Goal: Task Accomplishment & Management: Use online tool/utility

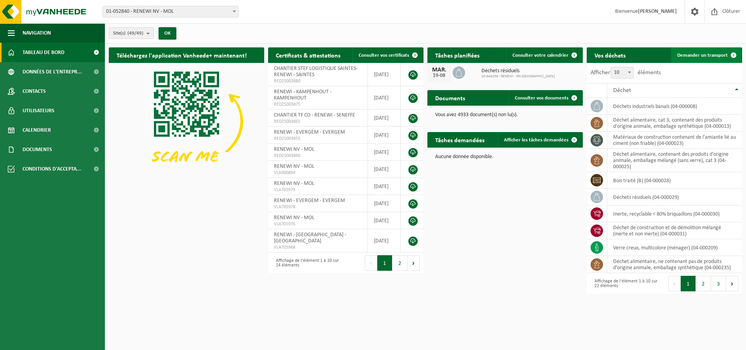
click at [683, 54] on span "Demander un transport" at bounding box center [702, 55] width 50 height 5
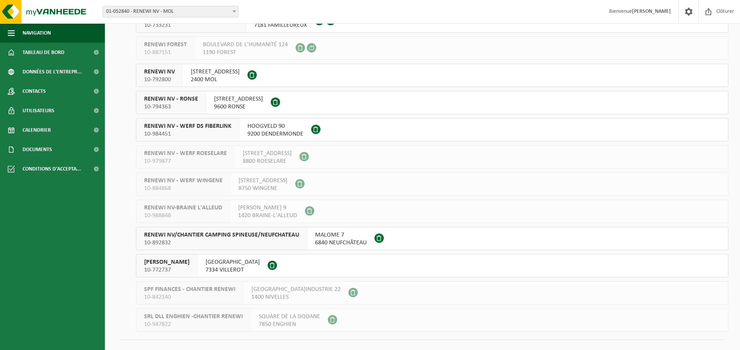
scroll to position [1085, 0]
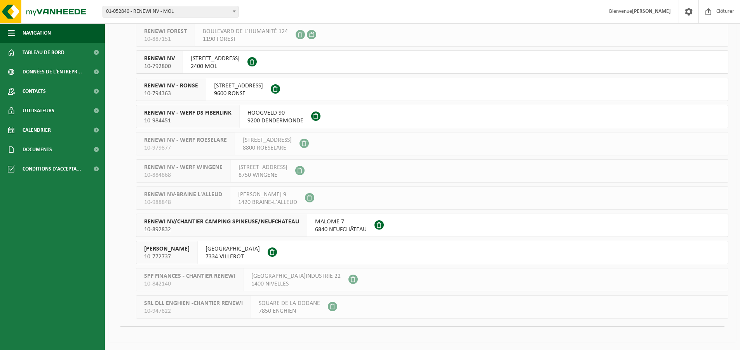
click at [175, 250] on span "RENEWI VILLEROT" at bounding box center [166, 249] width 45 height 8
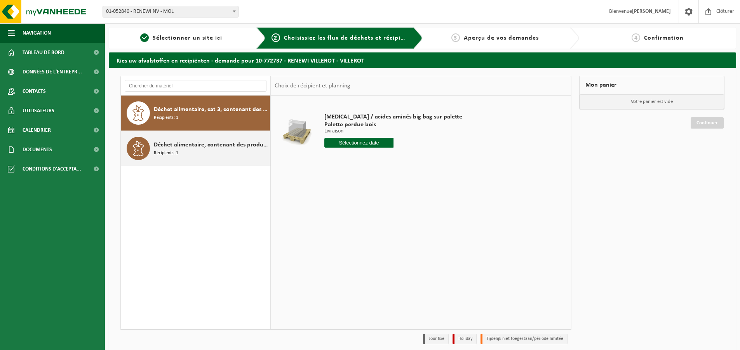
click at [189, 156] on div "Déchet alimentaire, contenant des produits d'origine animale, emballage mélangé…" at bounding box center [211, 148] width 114 height 23
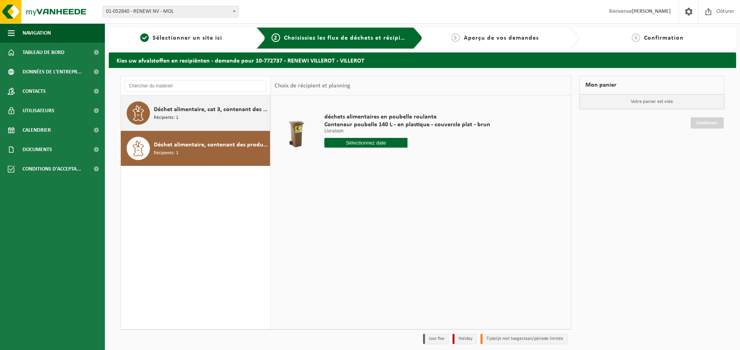
click at [195, 114] on div "Déchet alimentaire, cat 3, contenant des produits d'origine animale, emballage …" at bounding box center [211, 112] width 114 height 23
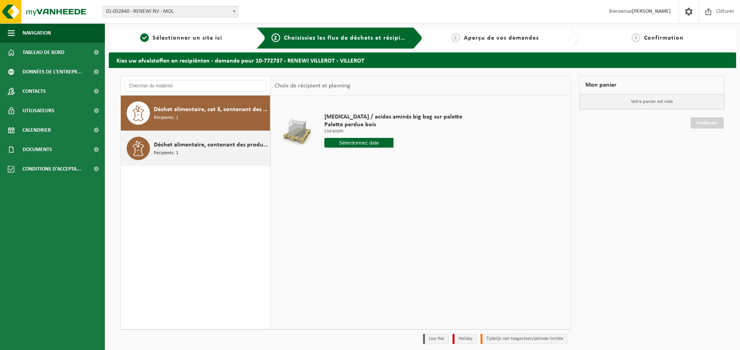
click at [202, 148] on span "Déchet alimentaire, contenant des produits d'origine animale, emballage mélangé…" at bounding box center [211, 144] width 114 height 9
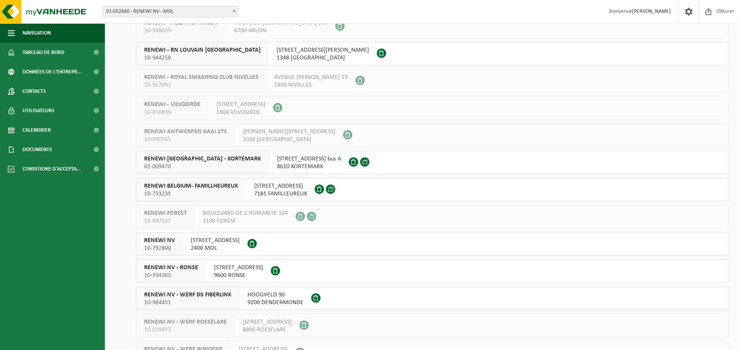
scroll to position [891, 0]
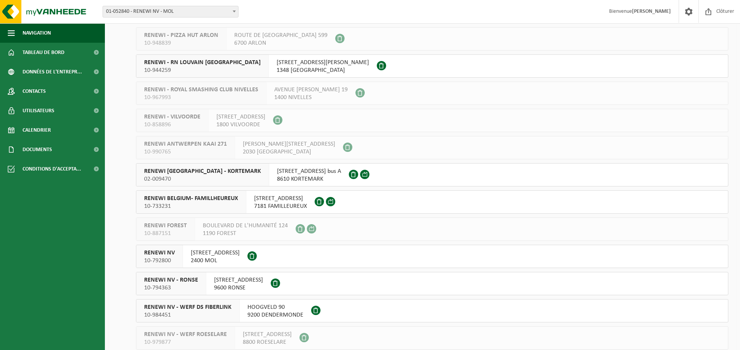
click at [213, 202] on span "RENEWI BELGIUM- FAMILLHEUREUX" at bounding box center [191, 199] width 94 height 8
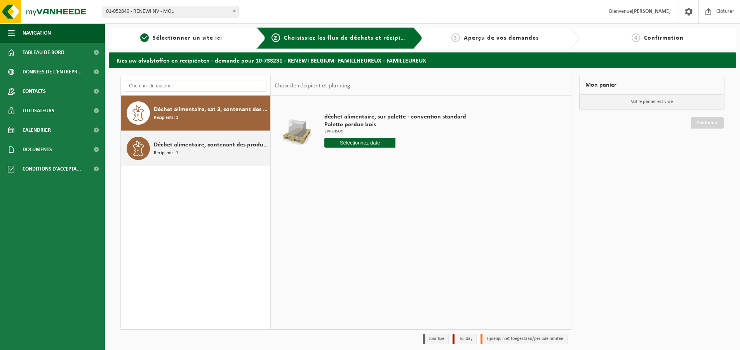
click at [211, 148] on span "Déchet alimentaire, contenant des produits d'origine animale, emballage mélangé…" at bounding box center [211, 144] width 114 height 9
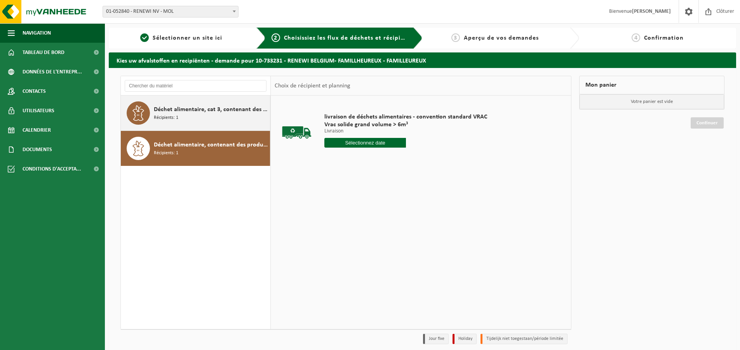
click at [234, 105] on span "Déchet alimentaire, cat 3, contenant des produits d'origine animale, emballage …" at bounding box center [211, 109] width 114 height 9
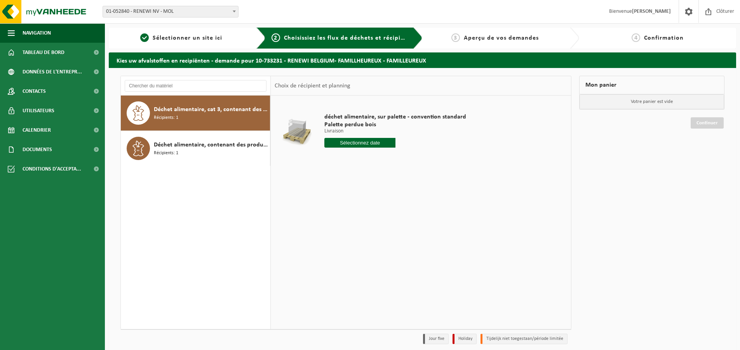
click at [379, 144] on input "text" at bounding box center [359, 143] width 71 height 10
click at [330, 240] on div "25" at bounding box center [332, 236] width 14 height 12
type input "à partir de [DATE]"
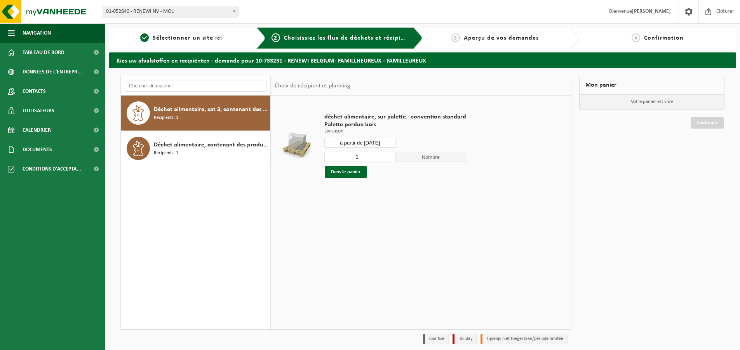
click at [360, 156] on input "1" at bounding box center [359, 157] width 71 height 10
type input "6"
click at [356, 172] on button "Dans le panier" at bounding box center [346, 172] width 42 height 12
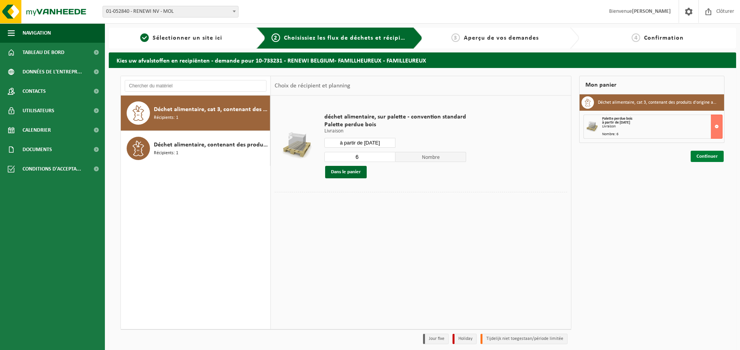
click at [711, 159] on link "Continuer" at bounding box center [706, 156] width 33 height 11
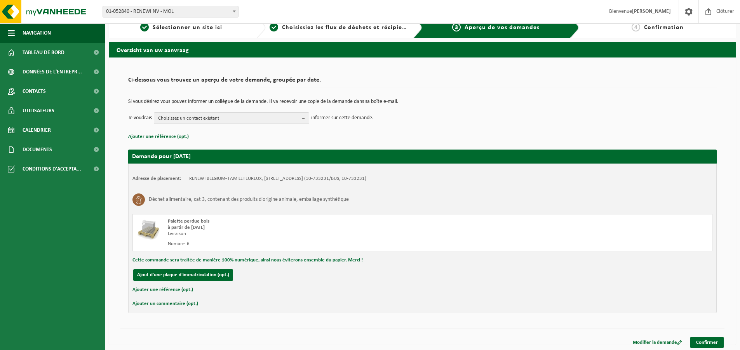
scroll to position [13, 0]
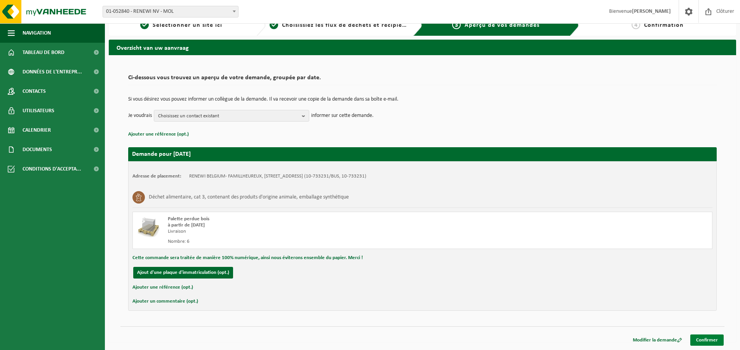
click at [709, 339] on link "Confirmer" at bounding box center [706, 339] width 33 height 11
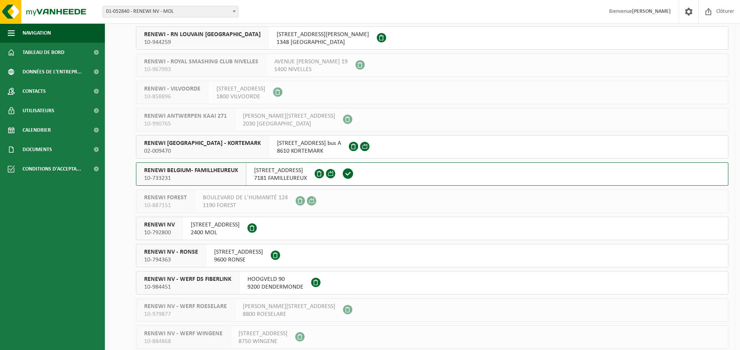
scroll to position [930, 0]
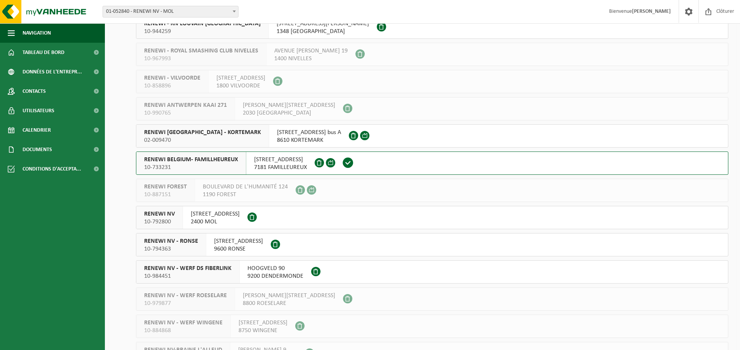
click at [170, 214] on span "RENEWI NV" at bounding box center [159, 214] width 31 height 8
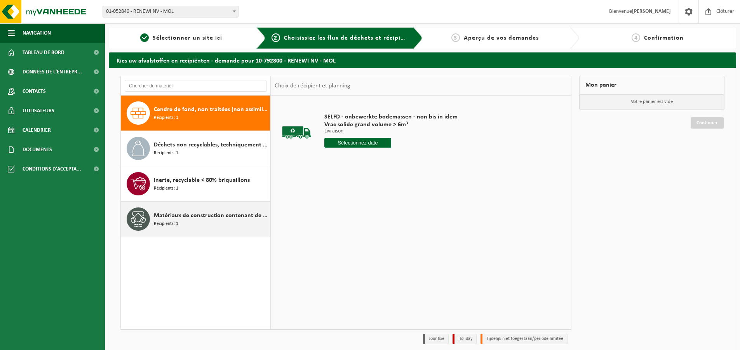
click at [215, 223] on div "Matériaux de construction contenant de l'amiante lié au ciment (non friable) Ré…" at bounding box center [211, 218] width 114 height 23
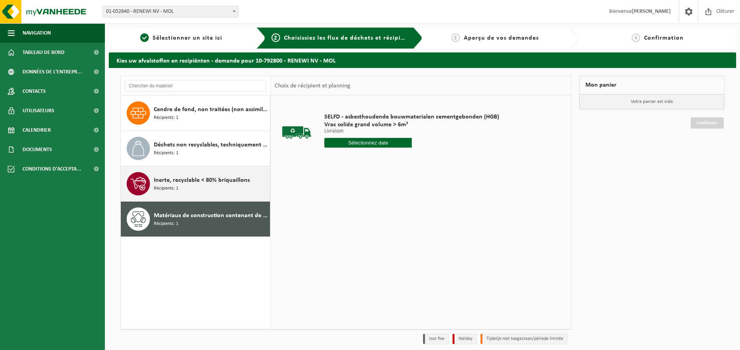
click at [212, 185] on div "Inerte, recyclable < 80% briquaillons Récipients: 1" at bounding box center [211, 183] width 114 height 23
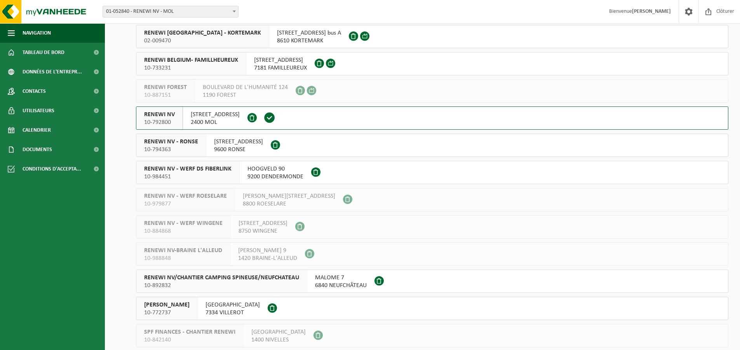
scroll to position [1085, 0]
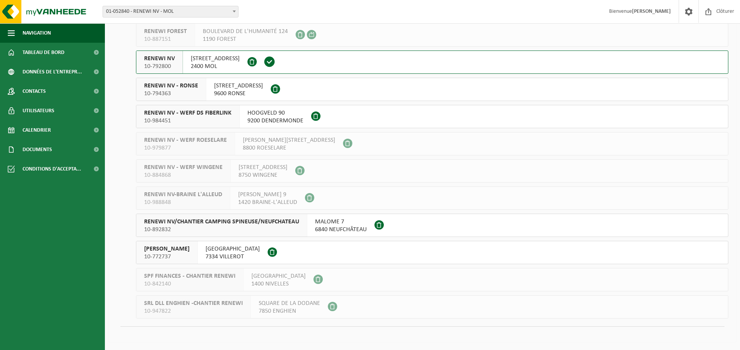
click at [171, 258] on span "10-772737" at bounding box center [166, 257] width 45 height 8
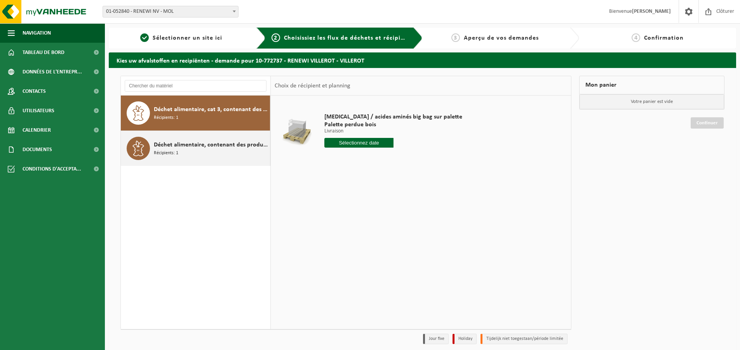
click at [184, 149] on span "Déchet alimentaire, contenant des produits d'origine animale, emballage mélangé…" at bounding box center [211, 144] width 114 height 9
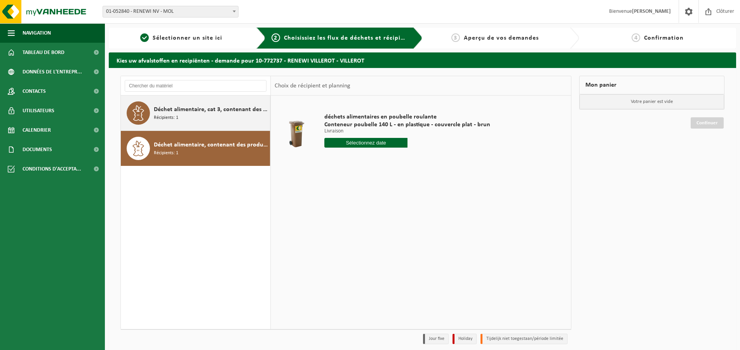
click at [183, 106] on span "Déchet alimentaire, cat 3, contenant des produits d'origine animale, emballage …" at bounding box center [211, 109] width 114 height 9
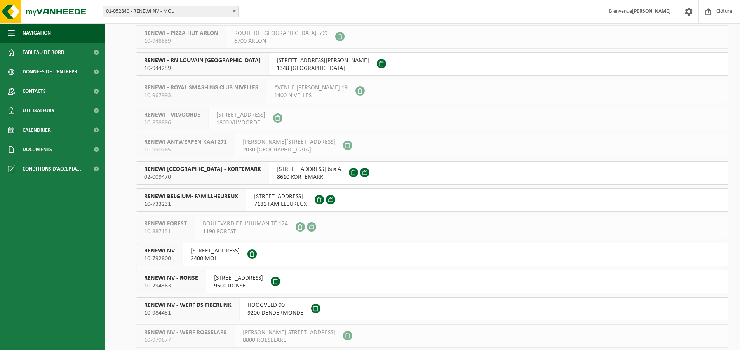
scroll to position [1085, 0]
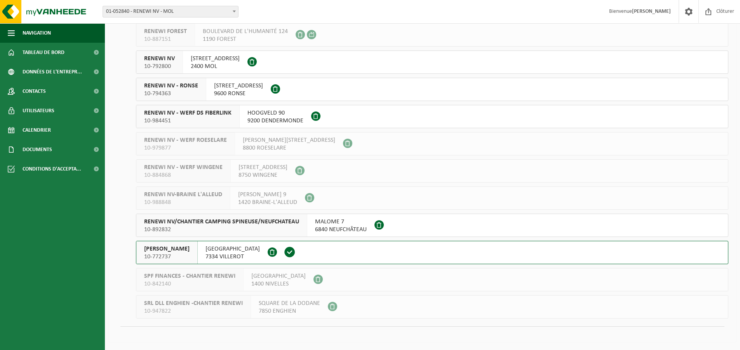
click at [168, 252] on span "[PERSON_NAME]" at bounding box center [166, 249] width 45 height 8
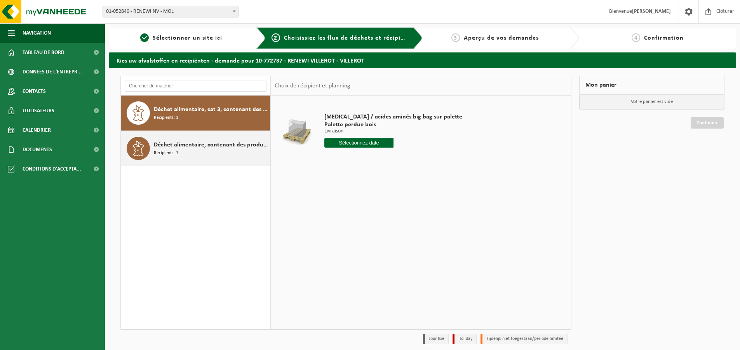
click at [193, 151] on div "Déchet alimentaire, contenant des produits d'origine animale, emballage mélangé…" at bounding box center [211, 148] width 114 height 23
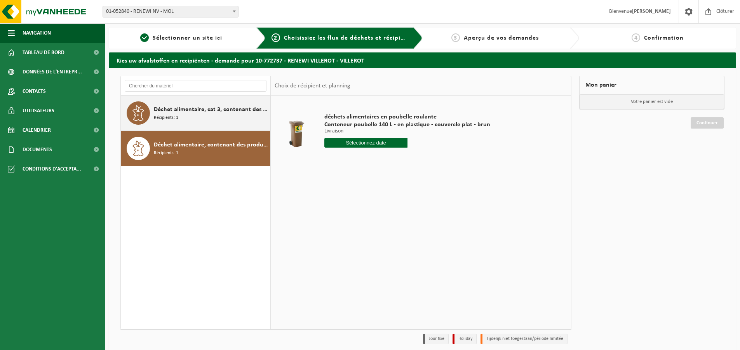
click at [192, 115] on div "Déchet alimentaire, cat 3, contenant des produits d'origine animale, emballage …" at bounding box center [211, 112] width 114 height 23
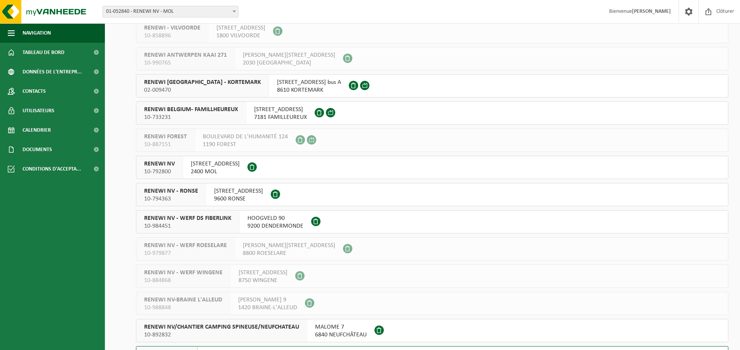
scroll to position [969, 0]
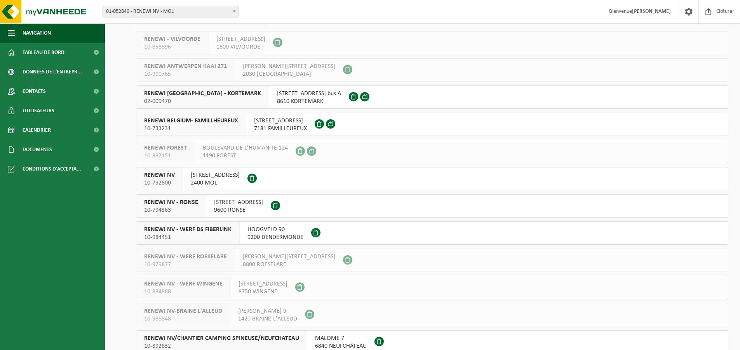
click at [169, 177] on span "RENEWI NV" at bounding box center [159, 175] width 31 height 8
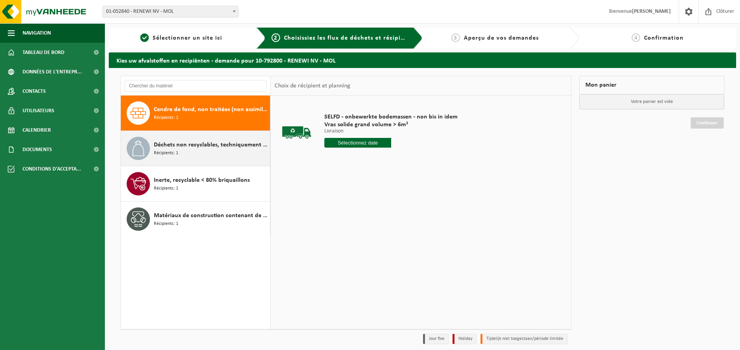
click at [193, 153] on div "Déchets non recyclables, techniquement non combustibles (combustibles) Récipien…" at bounding box center [211, 148] width 114 height 23
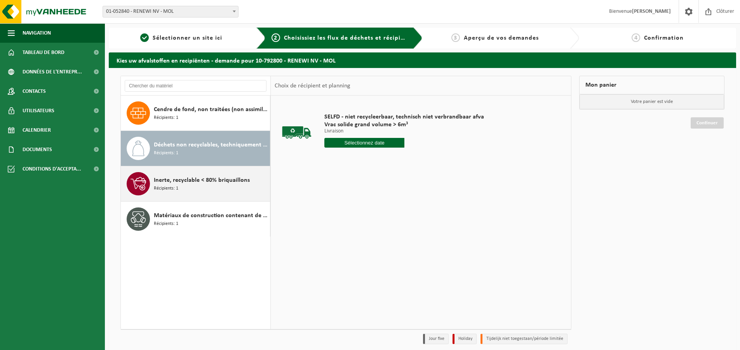
click at [191, 185] on div "Inerte, recyclable < 80% briquaillons Récipients: 1" at bounding box center [211, 183] width 114 height 23
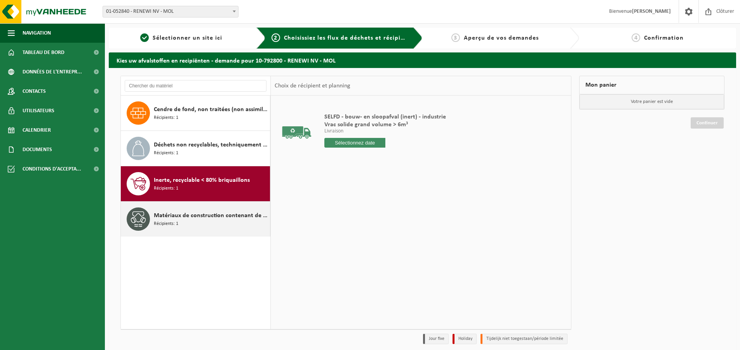
click at [189, 226] on div "Matériaux de construction contenant de l'amiante lié au ciment (non friable) Ré…" at bounding box center [211, 218] width 114 height 23
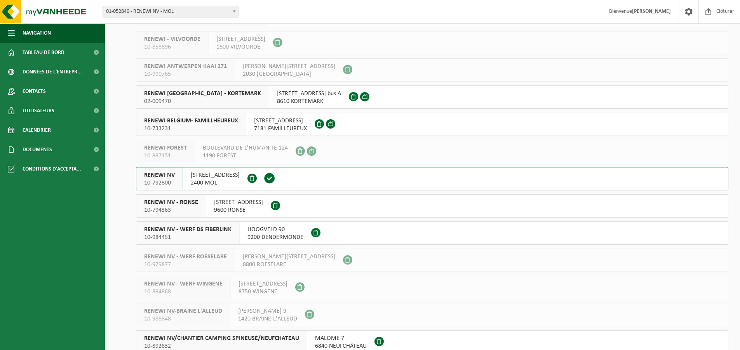
click at [215, 123] on span "RENEWI BELGIUM- FAMILLHEUREUX" at bounding box center [191, 121] width 94 height 8
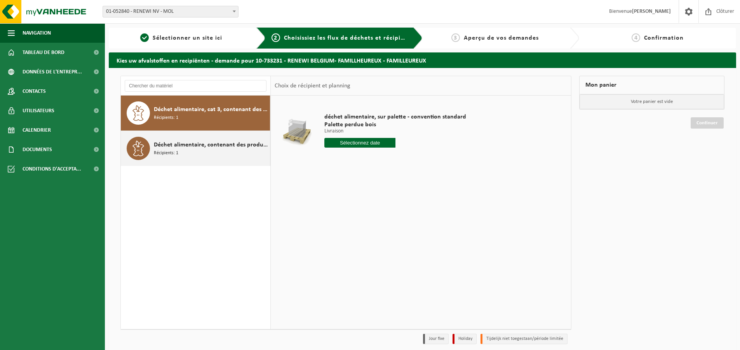
click at [207, 144] on span "Déchet alimentaire, contenant des produits d'origine animale, emballage mélangé…" at bounding box center [211, 144] width 114 height 9
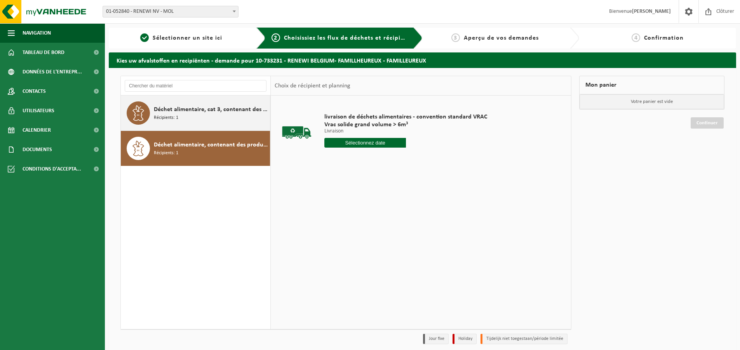
click at [207, 118] on div "Déchet alimentaire, cat 3, contenant des produits d'origine animale, emballage …" at bounding box center [211, 112] width 114 height 23
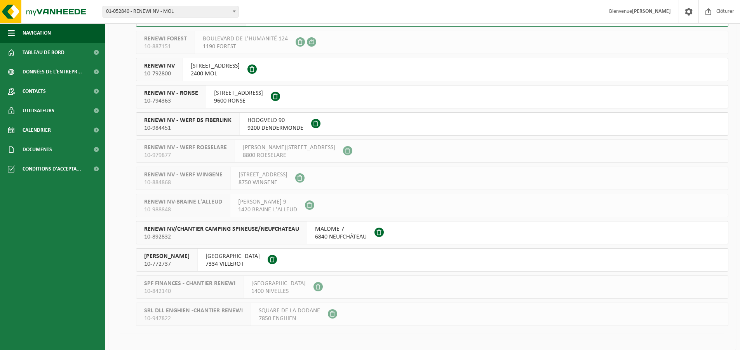
scroll to position [1085, 0]
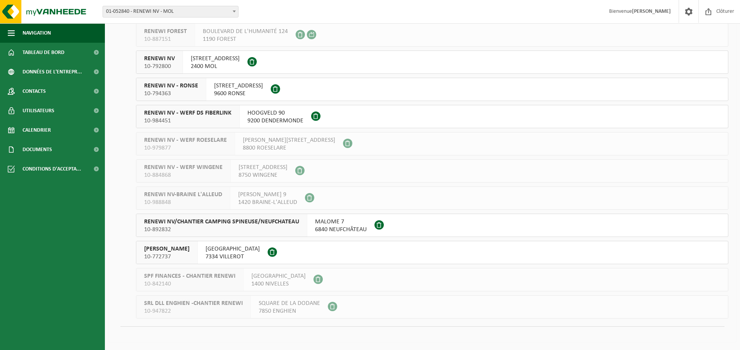
click at [184, 249] on span "RENEWI VILLEROT" at bounding box center [166, 249] width 45 height 8
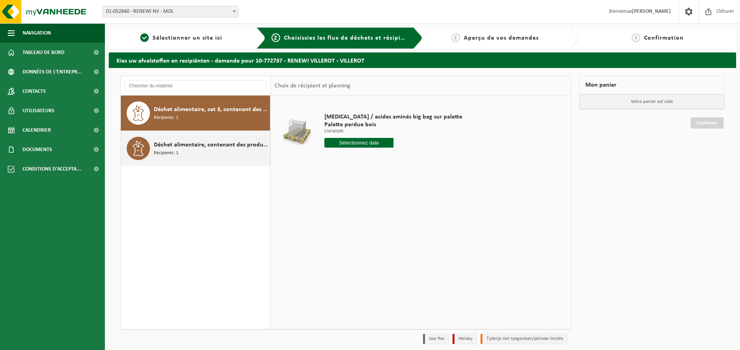
click at [195, 146] on span "Déchet alimentaire, contenant des produits d'origine animale, emballage mélangé…" at bounding box center [211, 144] width 114 height 9
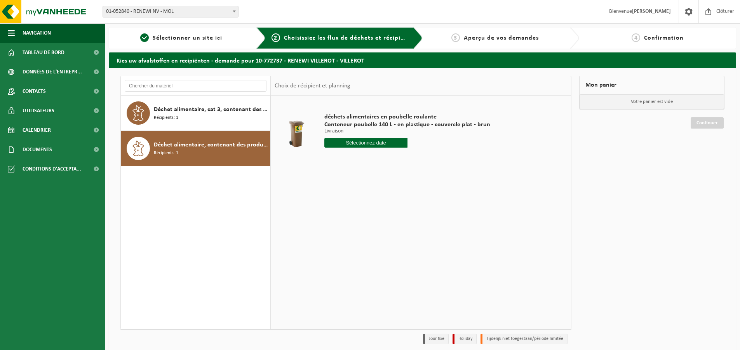
click at [382, 143] on input "text" at bounding box center [365, 143] width 83 height 10
click at [334, 233] on div "25" at bounding box center [332, 236] width 14 height 12
type input "à partir de [DATE]"
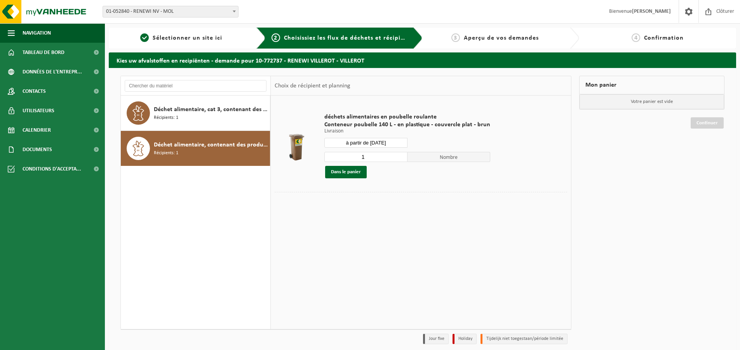
click at [367, 154] on input "1" at bounding box center [365, 157] width 83 height 10
type input "2"
click at [342, 170] on button "Dans le panier" at bounding box center [346, 172] width 42 height 12
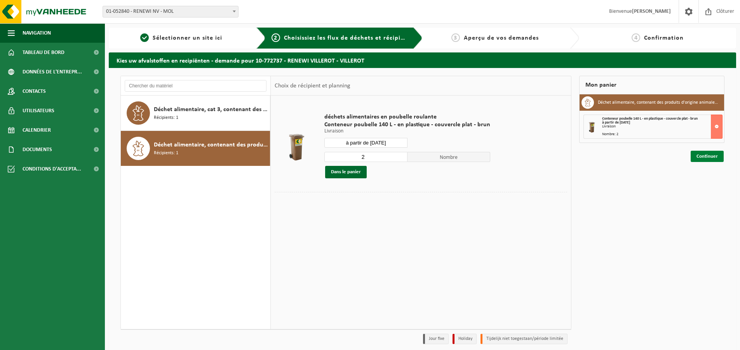
click at [707, 154] on link "Continuer" at bounding box center [706, 156] width 33 height 11
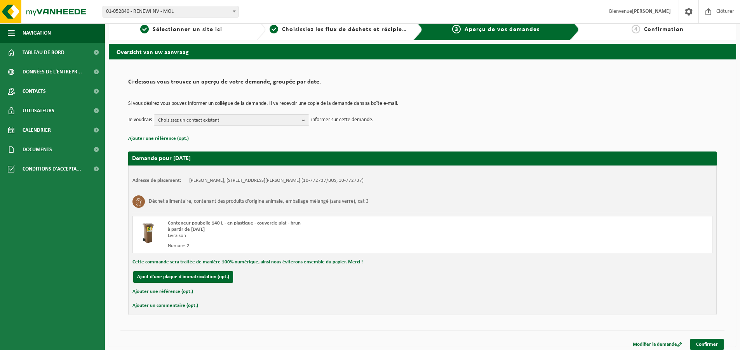
scroll to position [13, 0]
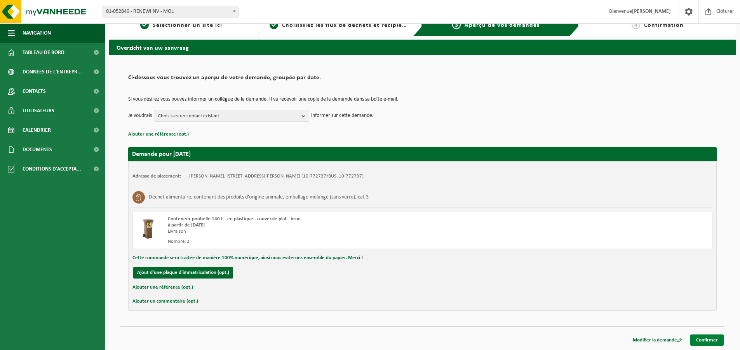
click at [706, 338] on link "Confirmer" at bounding box center [706, 339] width 33 height 11
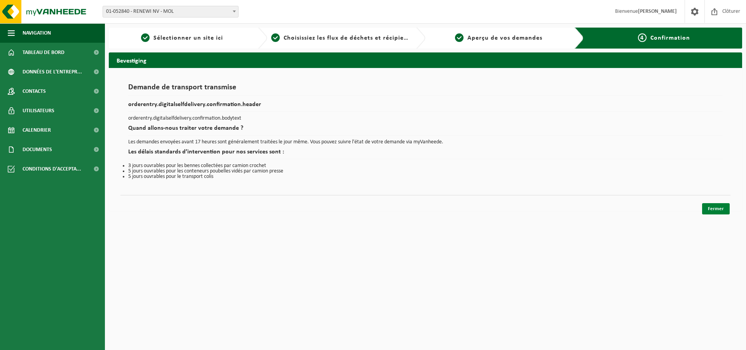
click at [711, 208] on link "Fermer" at bounding box center [716, 208] width 28 height 11
